Goal: Information Seeking & Learning: Learn about a topic

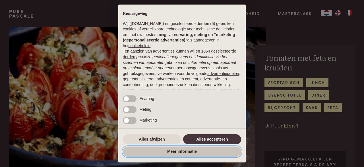
click at [193, 150] on button "Meer informatie" at bounding box center [182, 152] width 118 height 10
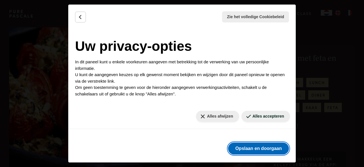
click at [242, 150] on button "Opslaan en doorgaan" at bounding box center [258, 149] width 61 height 12
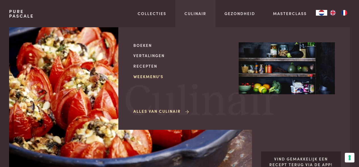
click at [143, 76] on link "Weekmenu's" at bounding box center [181, 77] width 96 height 6
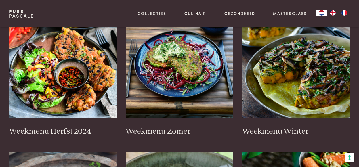
scroll to position [161, 0]
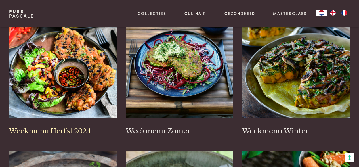
click at [61, 60] on img at bounding box center [63, 61] width 108 height 114
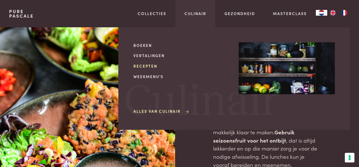
click at [151, 66] on link "Recepten" at bounding box center [181, 66] width 96 height 6
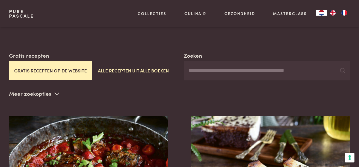
scroll to position [80, 0]
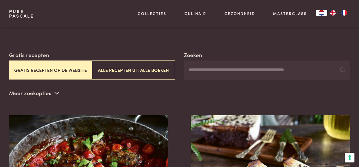
click at [69, 75] on button "Gratis recepten op de website" at bounding box center [50, 69] width 83 height 19
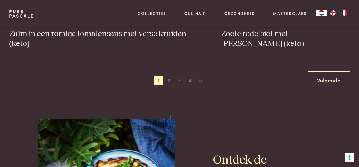
scroll to position [1075, 0]
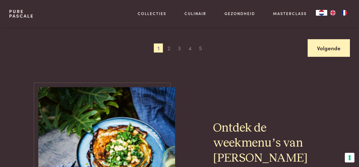
click at [331, 51] on link "Volgende" at bounding box center [329, 48] width 42 height 18
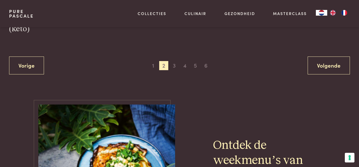
scroll to position [1100, 0]
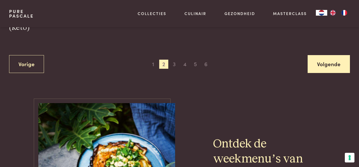
click at [319, 67] on link "Volgende" at bounding box center [329, 64] width 42 height 18
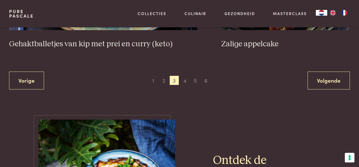
scroll to position [1113, 0]
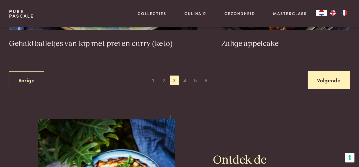
click at [329, 71] on link "Volgende" at bounding box center [329, 80] width 42 height 18
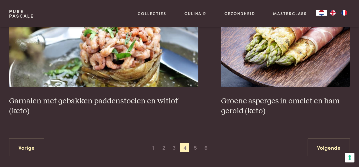
scroll to position [1008, 0]
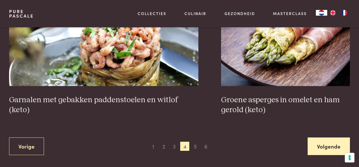
click at [315, 147] on link "Volgende" at bounding box center [329, 146] width 42 height 18
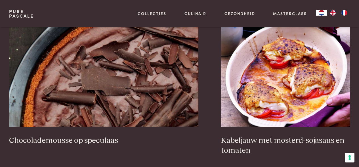
scroll to position [994, 0]
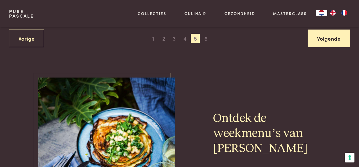
click at [335, 37] on link "Volgende" at bounding box center [329, 39] width 42 height 18
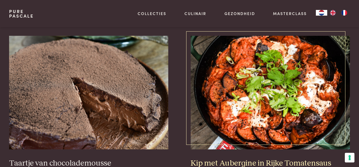
scroll to position [159, 0]
